Goal: Task Accomplishment & Management: Use online tool/utility

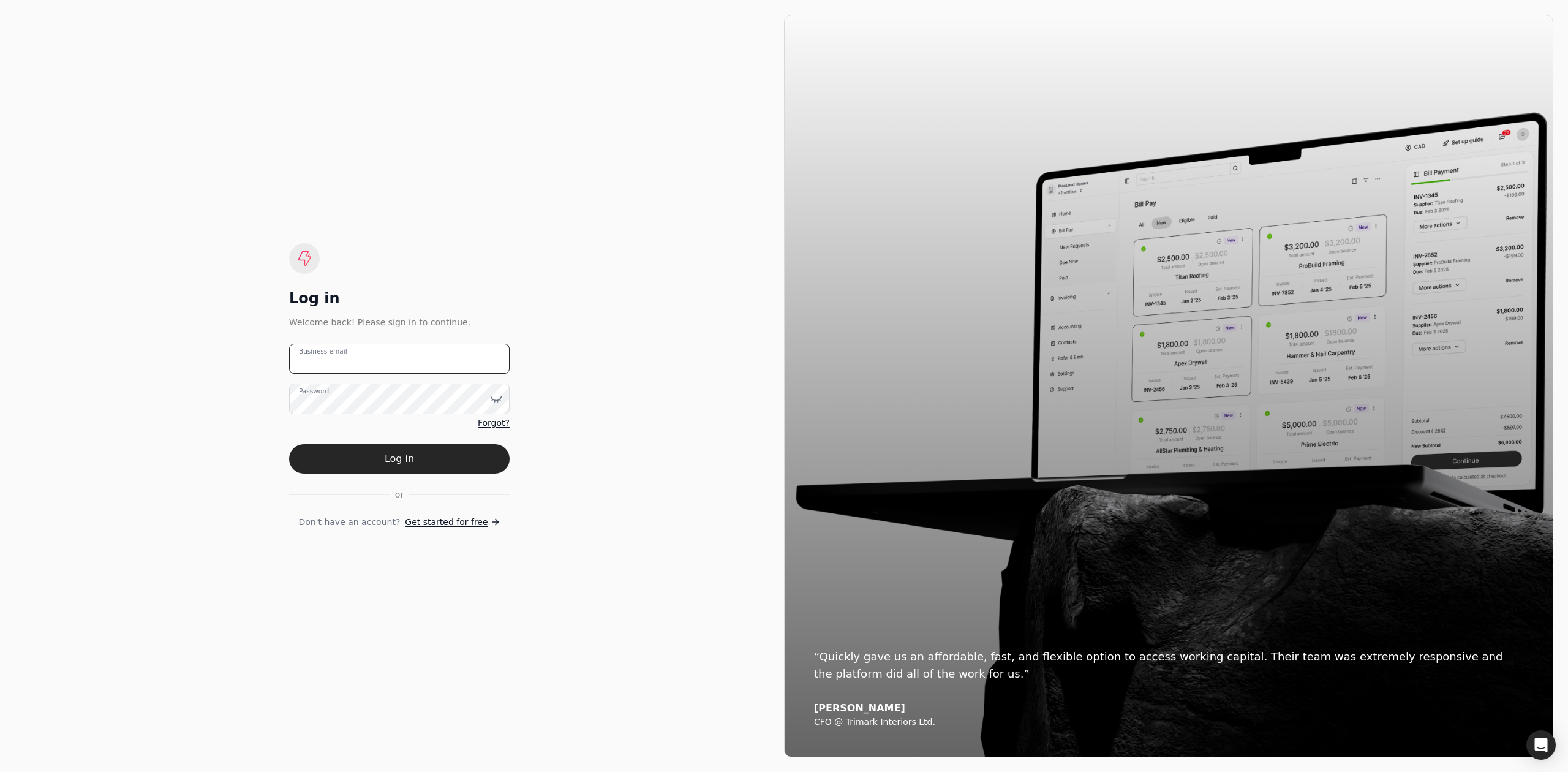
click at [407, 353] on email "Business email" at bounding box center [400, 359] width 220 height 30
type email "[EMAIL_ADDRESS][DOMAIN_NAME]"
click at [289, 445] on button "Log in" at bounding box center [400, 459] width 220 height 29
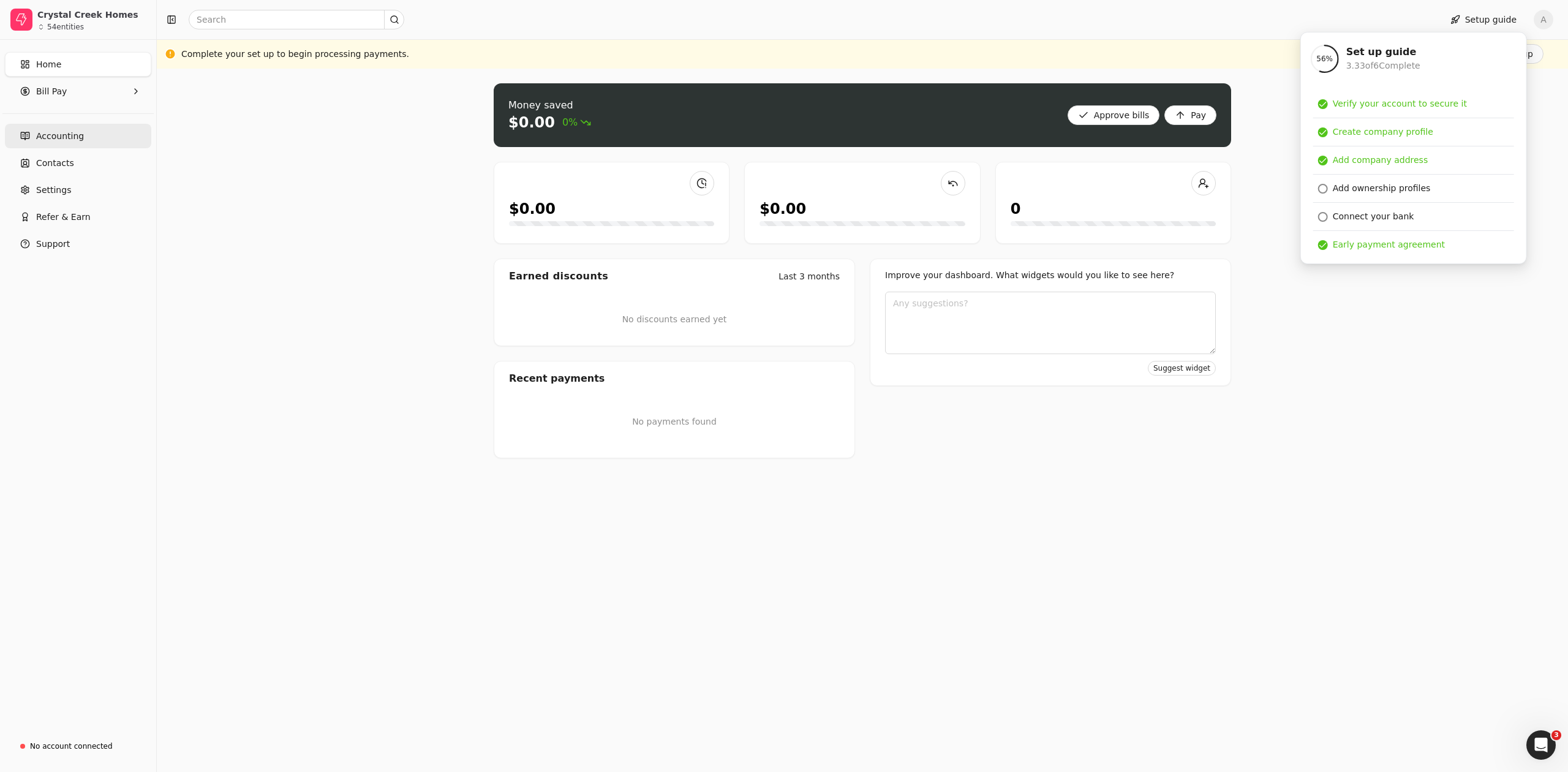
click at [62, 133] on span "Accounting" at bounding box center [60, 136] width 48 height 13
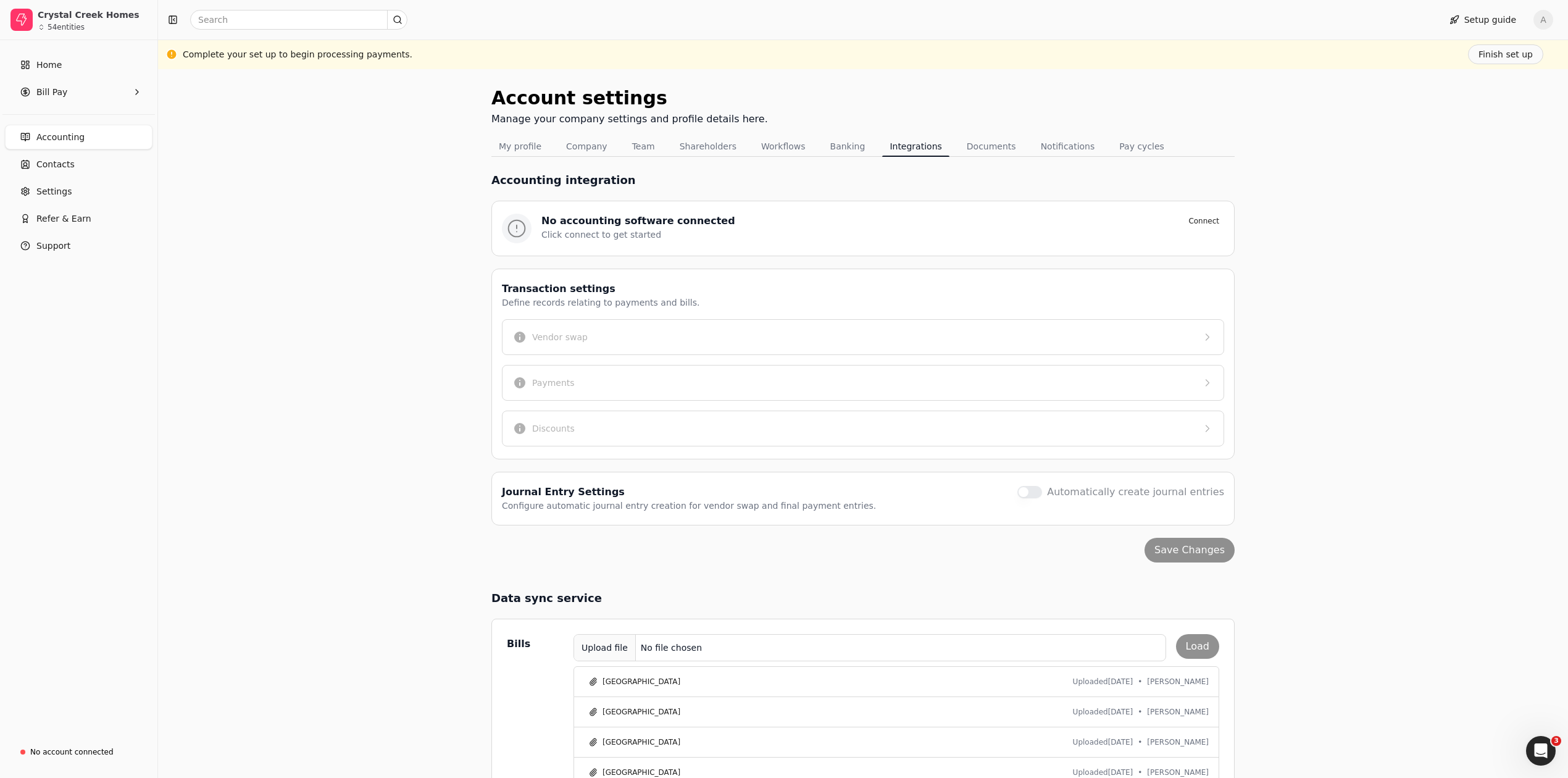
click at [59, 129] on link "Accounting" at bounding box center [79, 137] width 148 height 25
click at [1191, 653] on div "Upload file No file chosen Load" at bounding box center [896, 648] width 646 height 27
click at [1190, 653] on div "Upload file No file chosen Load" at bounding box center [896, 648] width 646 height 27
click at [591, 651] on div "Upload file" at bounding box center [605, 648] width 62 height 28
click at [1196, 650] on button "Load" at bounding box center [1197, 646] width 43 height 25
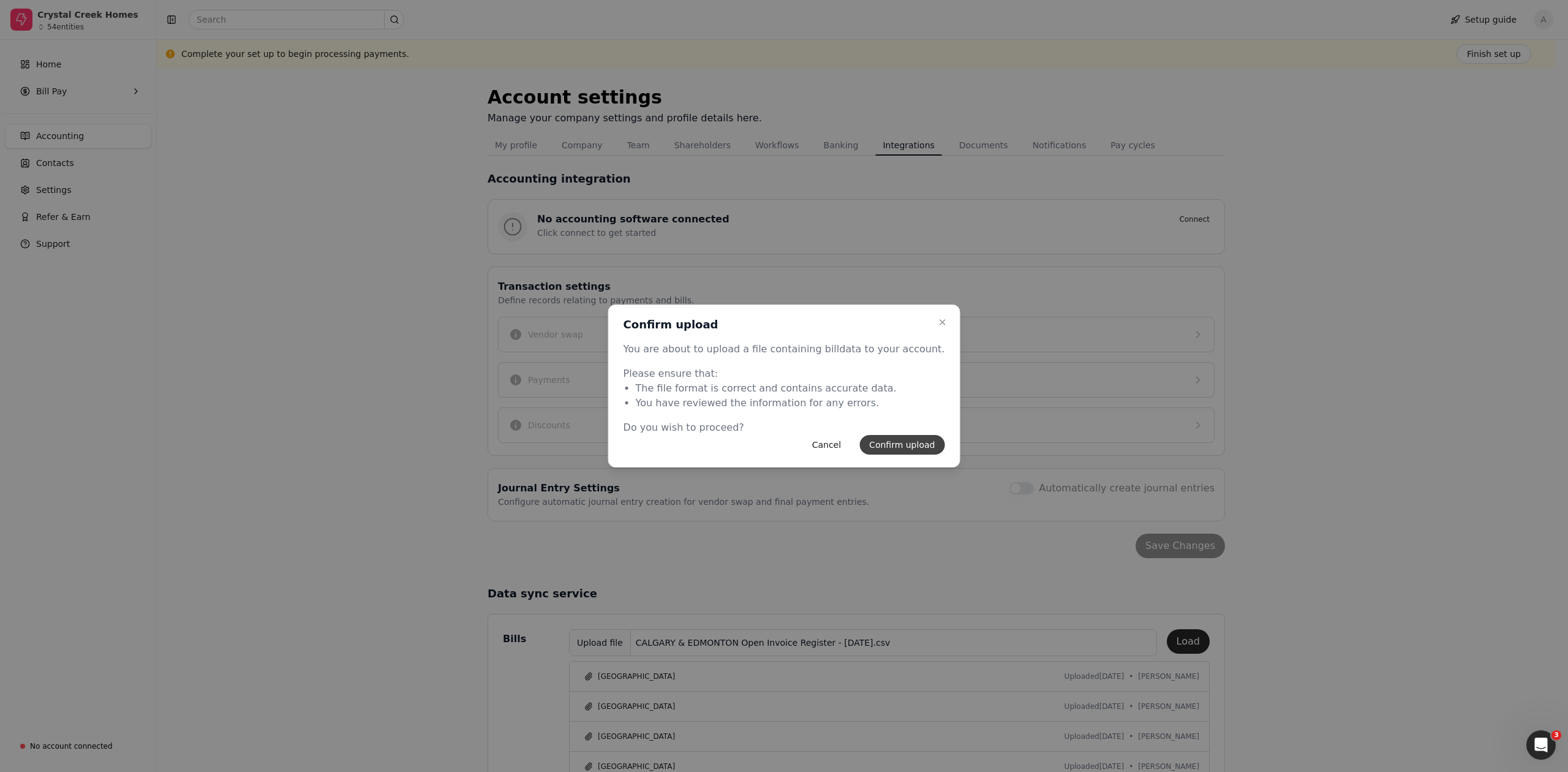
click at [896, 439] on button "Confirm upload" at bounding box center [901, 445] width 85 height 20
